Goal: Navigation & Orientation: Find specific page/section

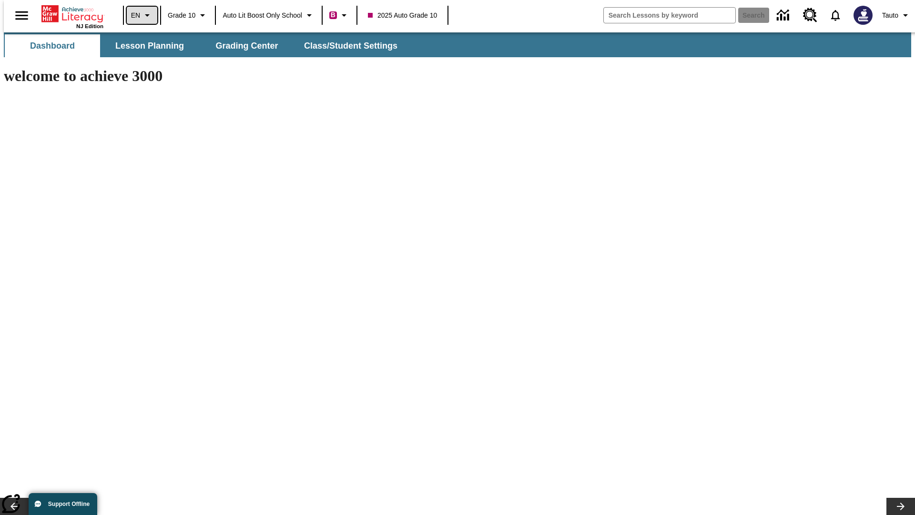
click at [141, 15] on icon "Language: EN, Select a language" at bounding box center [146, 15] width 11 height 11
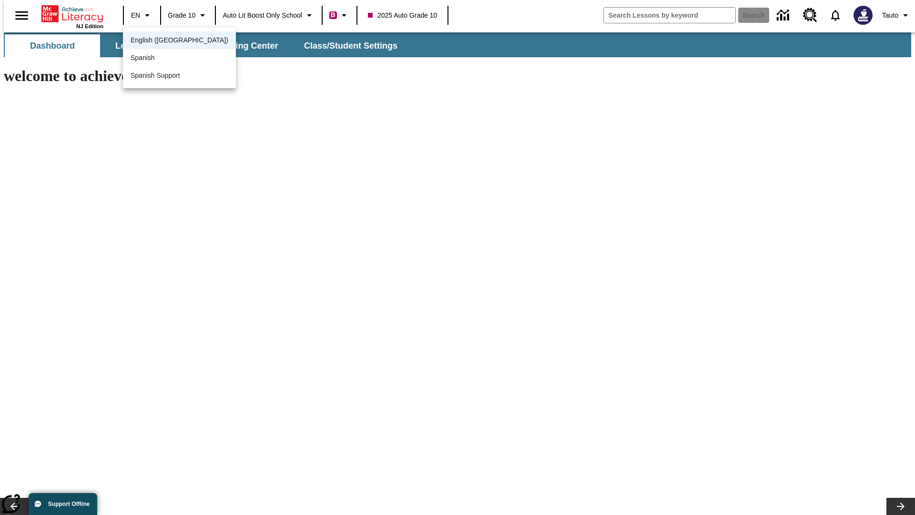
click at [159, 41] on span "English (US)" at bounding box center [180, 40] width 98 height 10
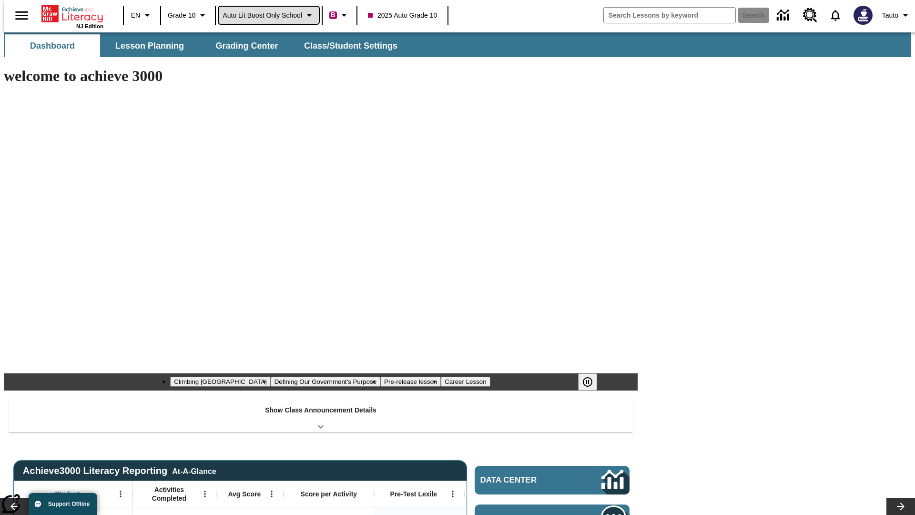
click at [268, 15] on span "Auto Lit Boost only School" at bounding box center [262, 15] width 80 height 10
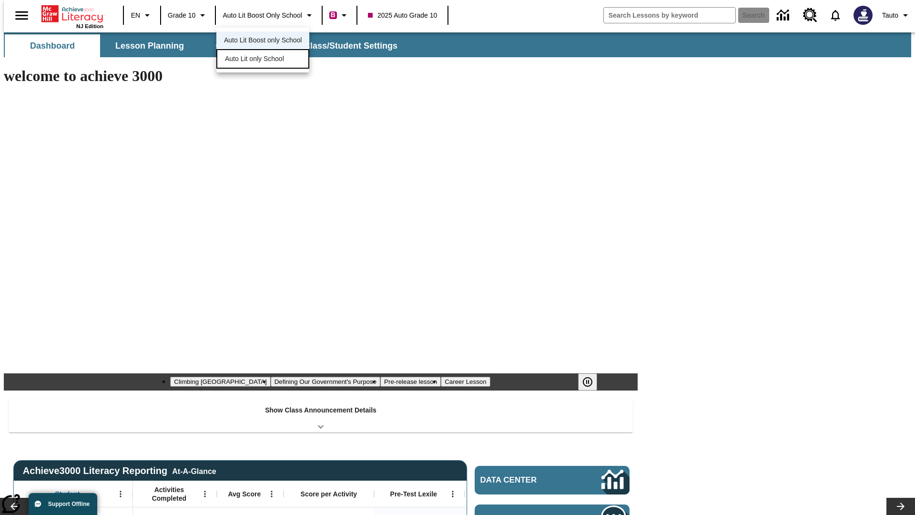
click at [255, 60] on span "Auto Lit only School" at bounding box center [254, 59] width 59 height 10
